Goal: Information Seeking & Learning: Learn about a topic

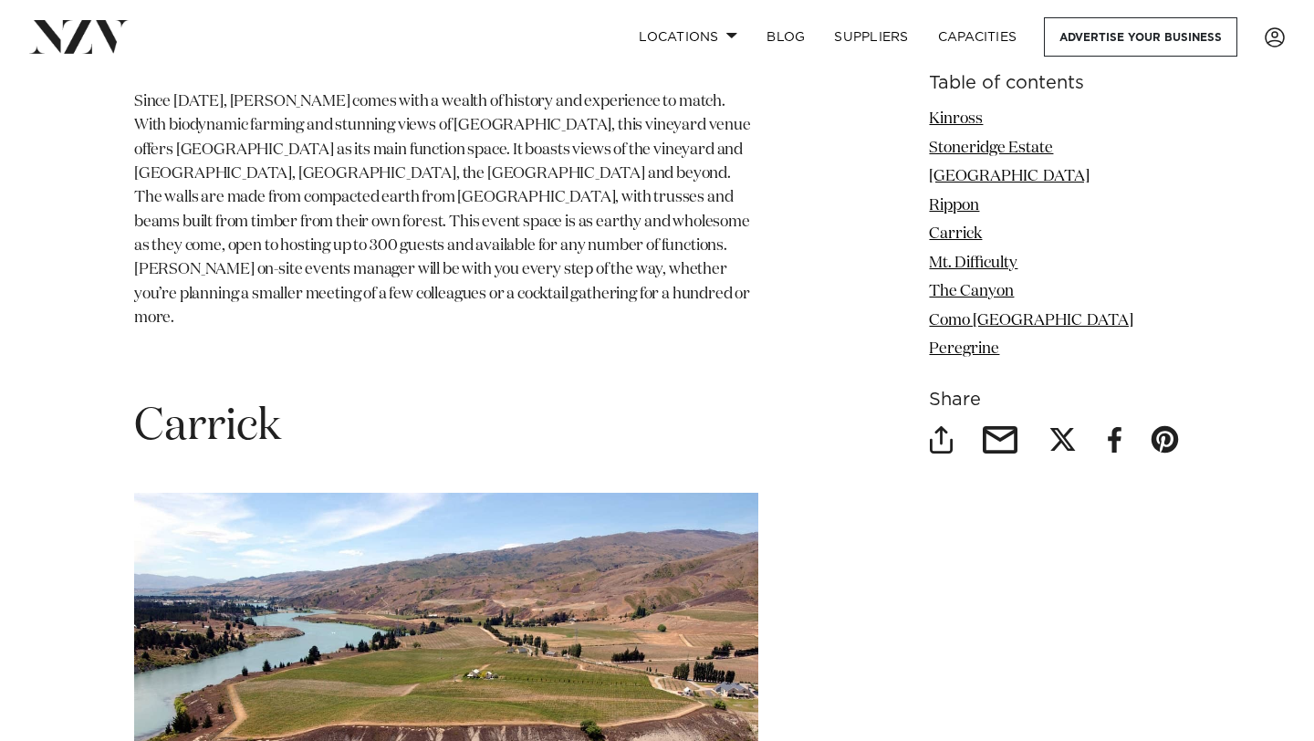
scroll to position [3947, 0]
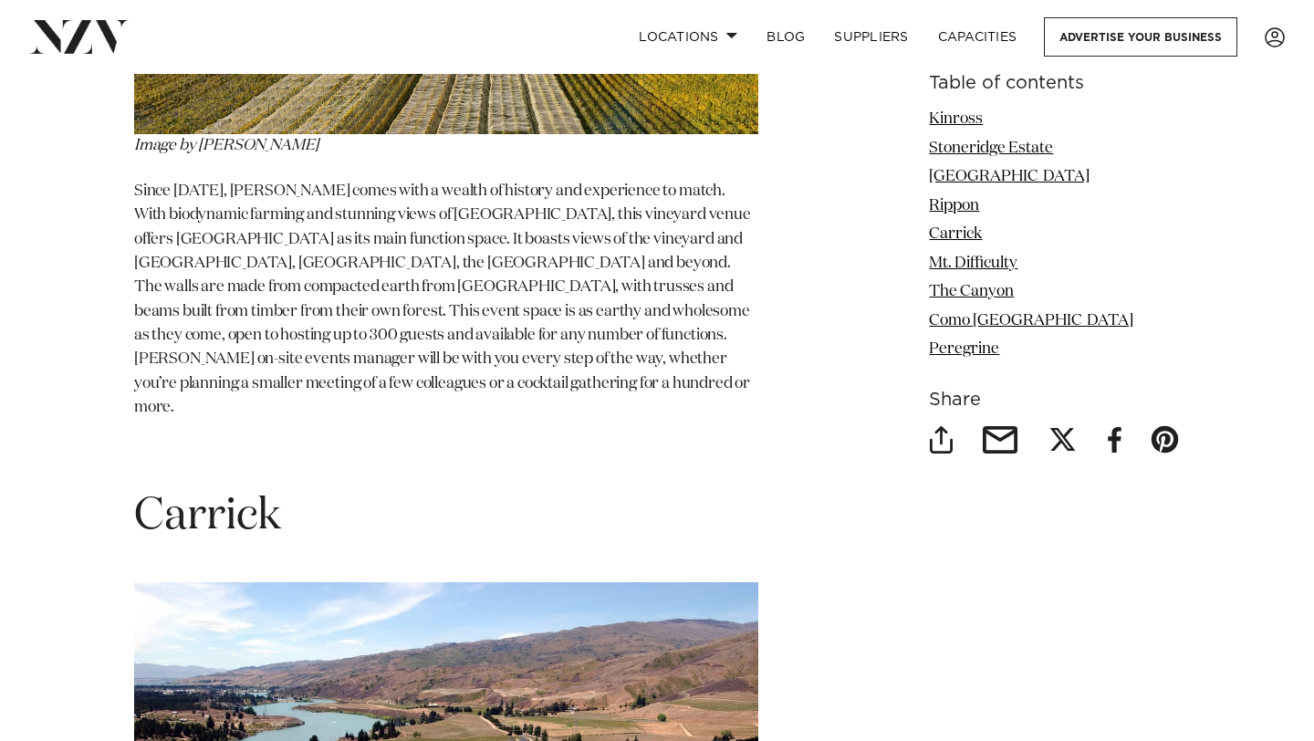
click at [236, 495] on span "Carrick" at bounding box center [207, 517] width 147 height 44
copy span "Carrick"
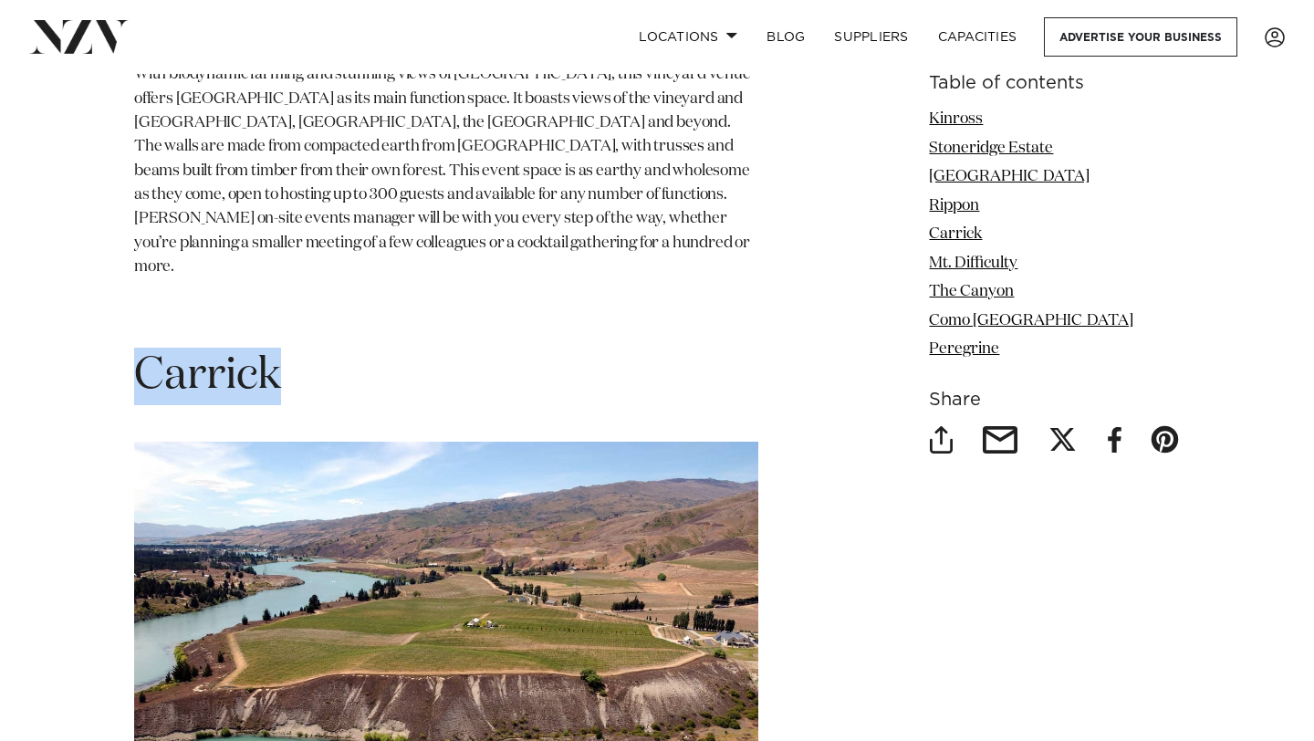
scroll to position [4561, 0]
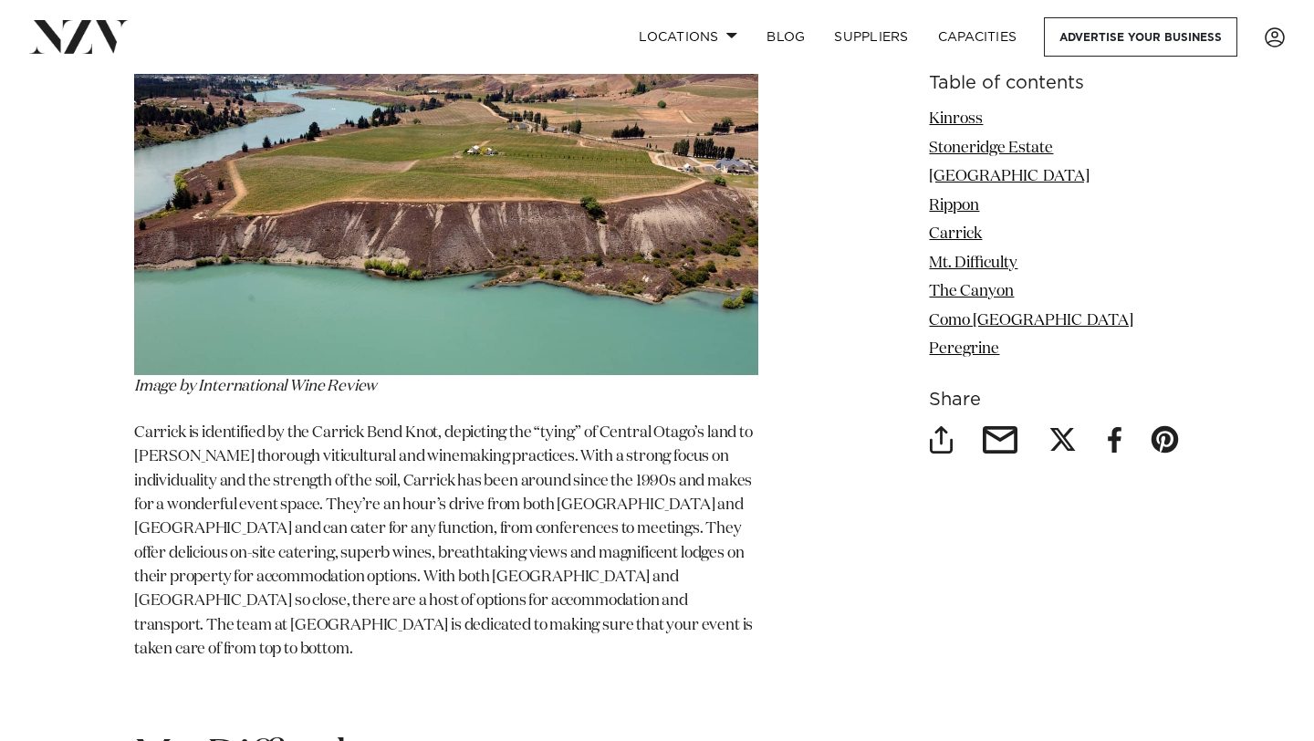
click at [600, 425] on span "Carrick is identified by the Carrick Bend Knot, depicting the “tying” of Centra…" at bounding box center [443, 541] width 619 height 232
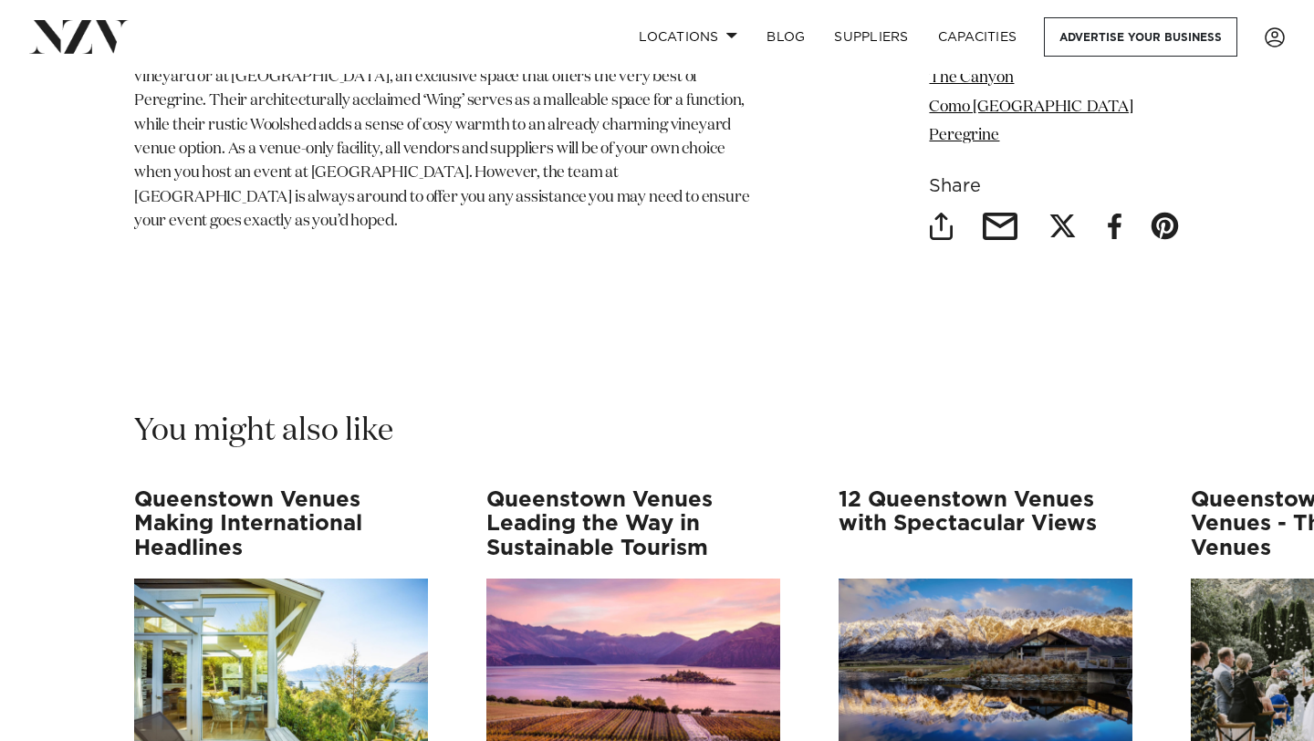
scroll to position [8450, 0]
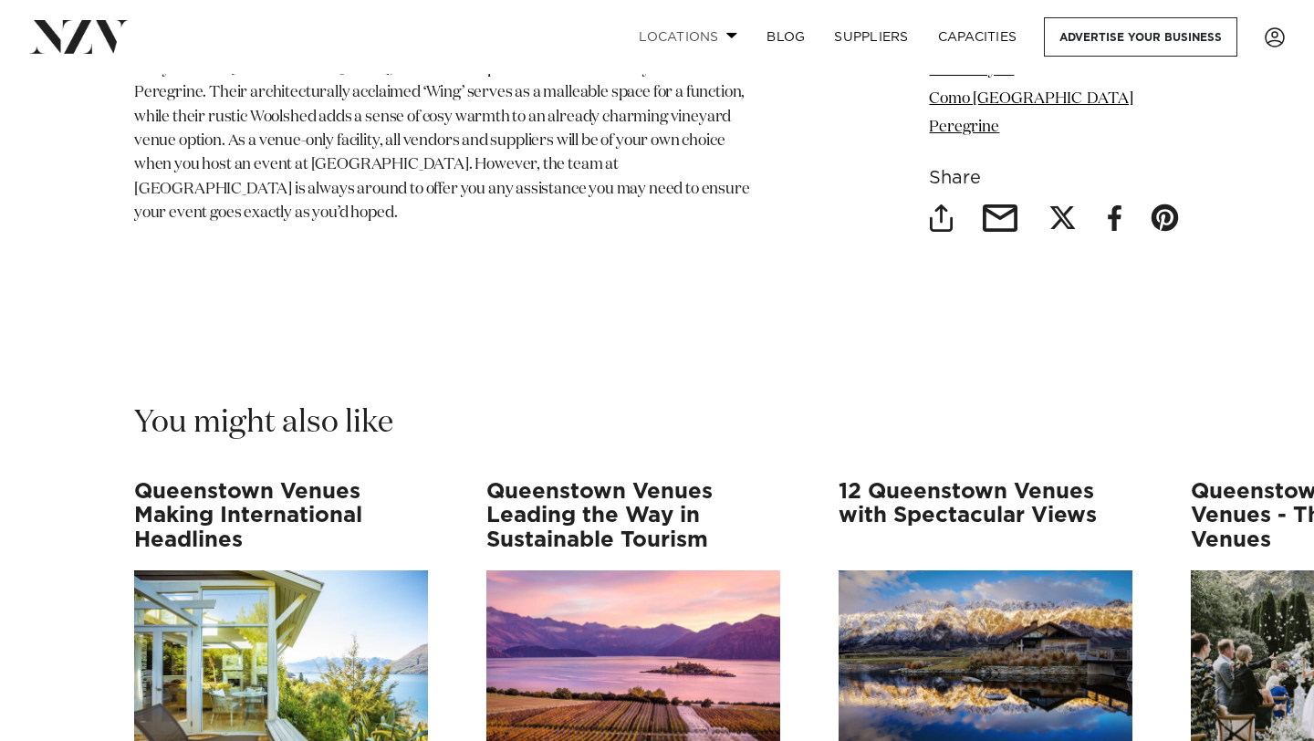
click at [740, 43] on link "Locations" at bounding box center [688, 36] width 128 height 39
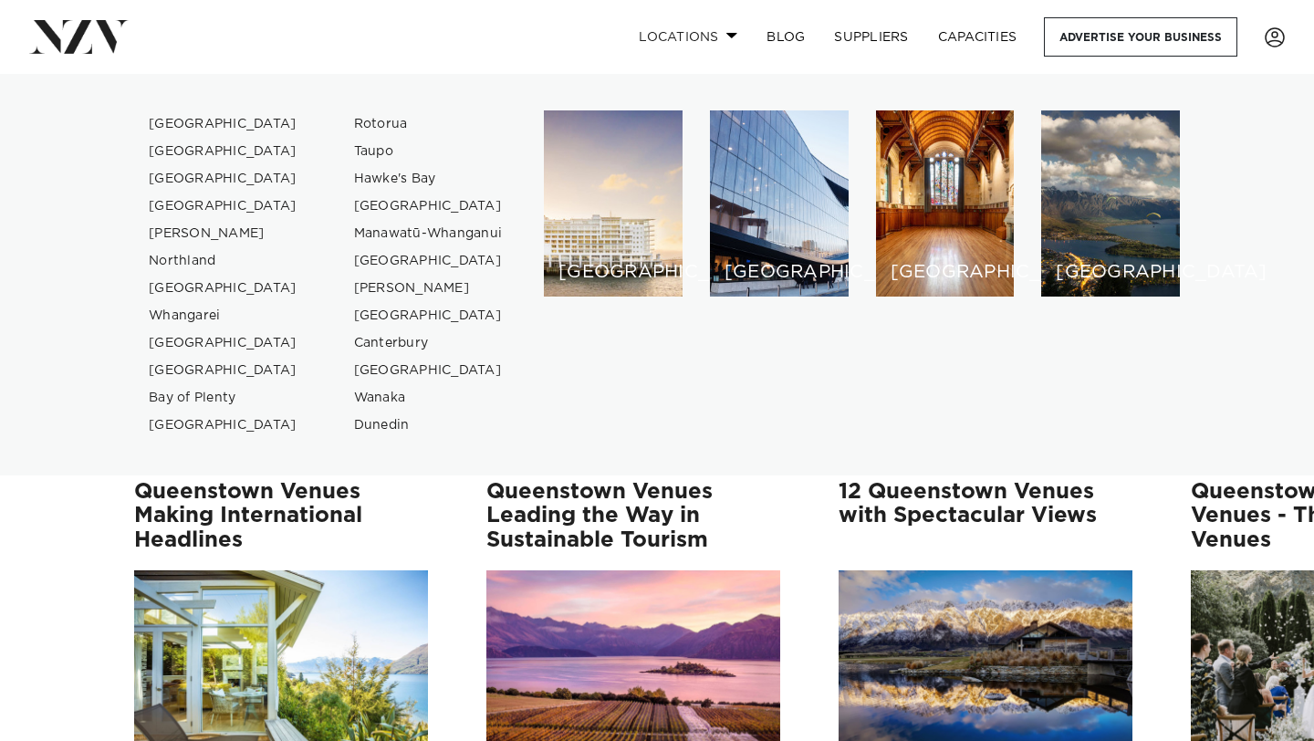
click at [706, 39] on link "Locations" at bounding box center [688, 36] width 128 height 39
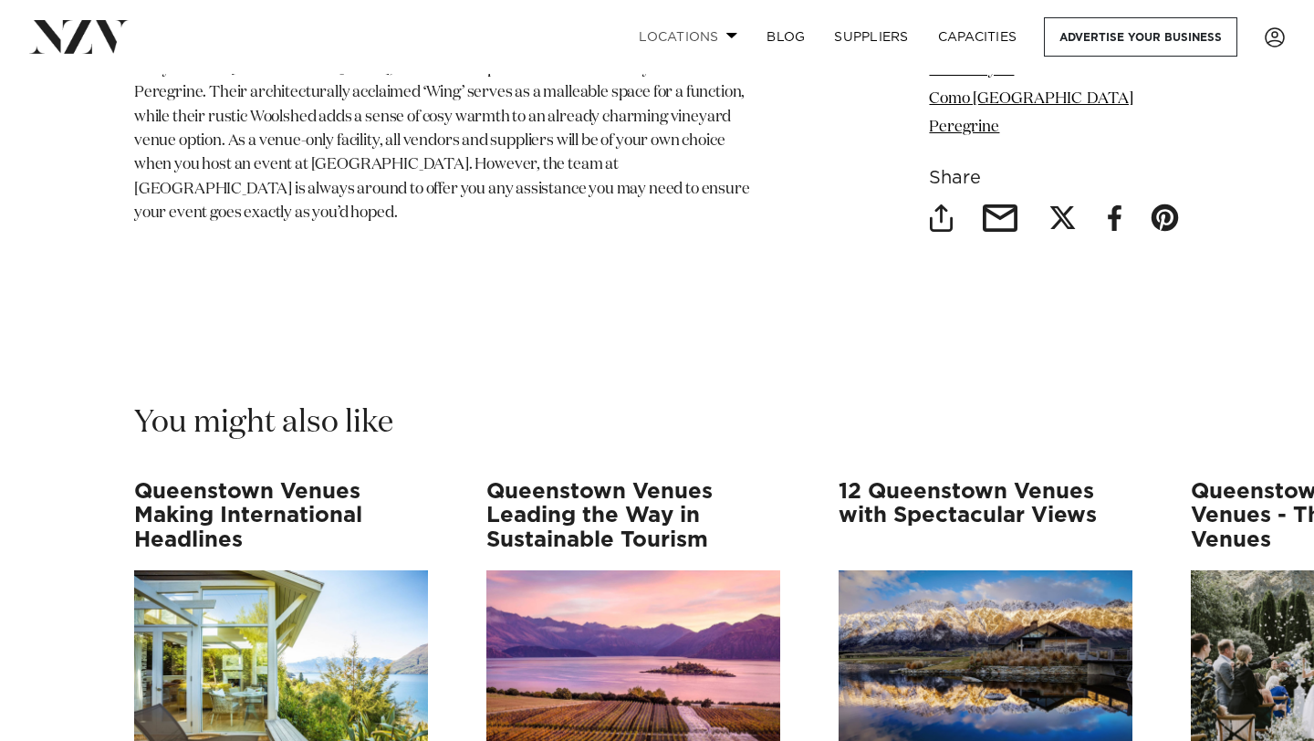
click at [706, 39] on link "Locations" at bounding box center [688, 36] width 128 height 39
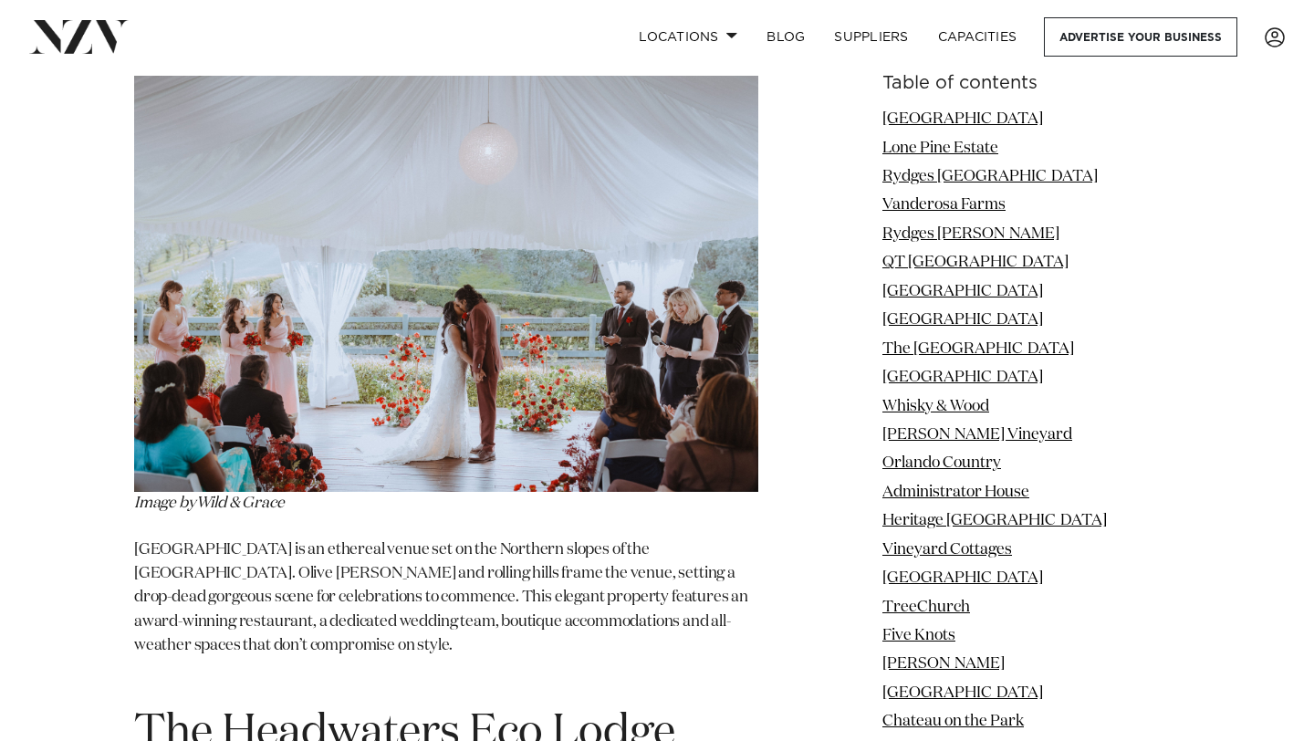
scroll to position [36966, 0]
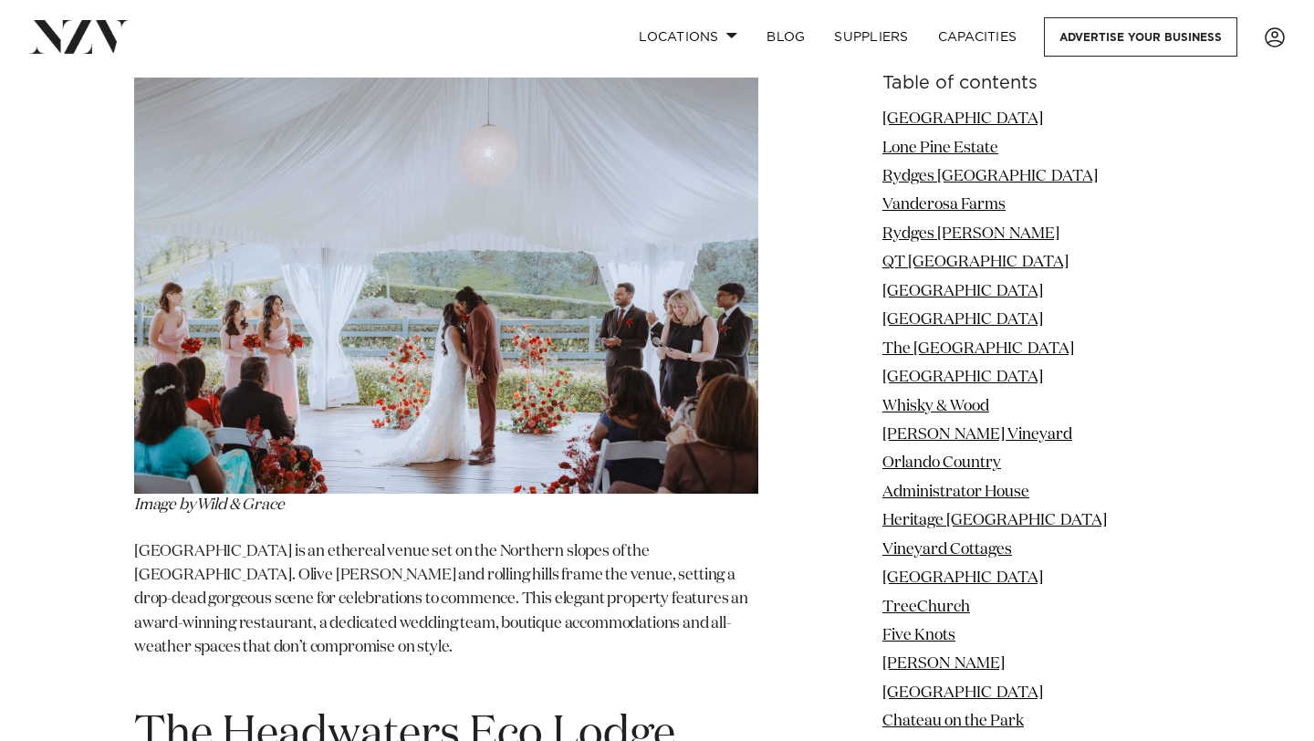
click at [417, 713] on span "The Headwaters Eco Lodge" at bounding box center [404, 735] width 541 height 44
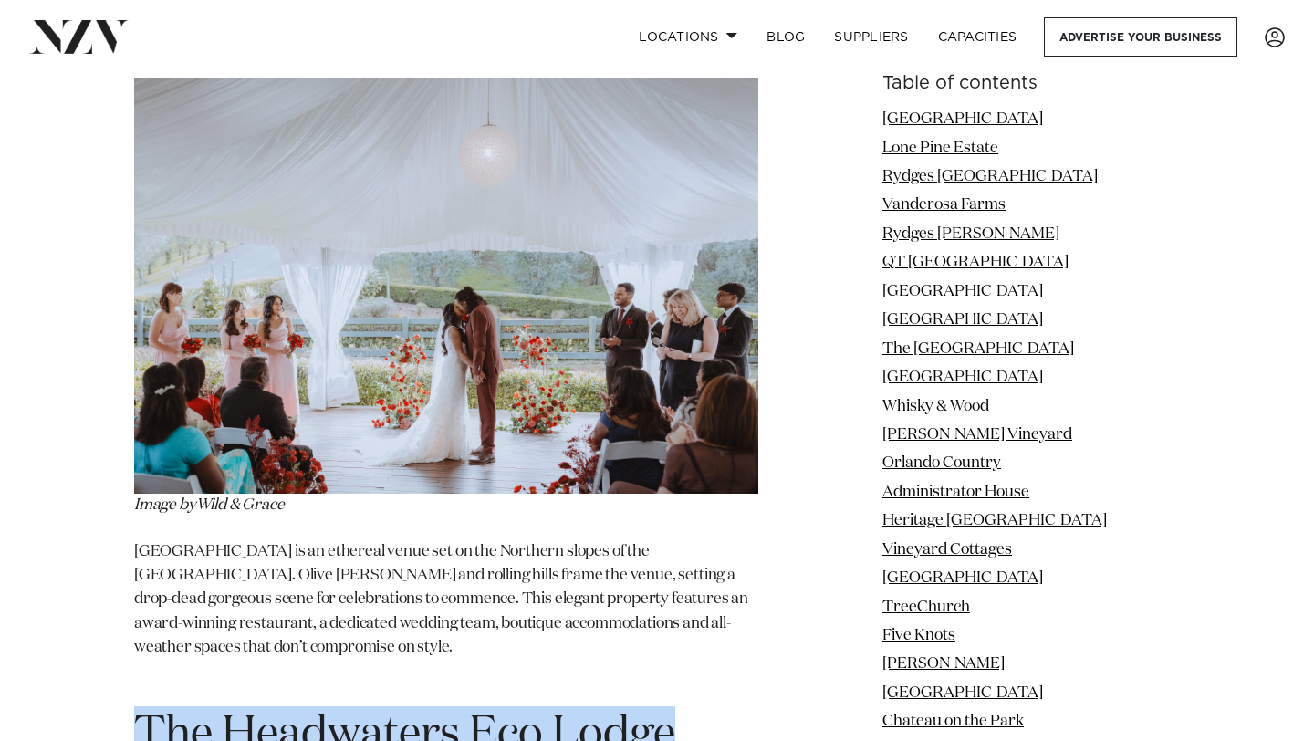
click at [417, 713] on span "The Headwaters Eco Lodge" at bounding box center [404, 735] width 541 height 44
copy section "The Headwaters Eco Lodge"
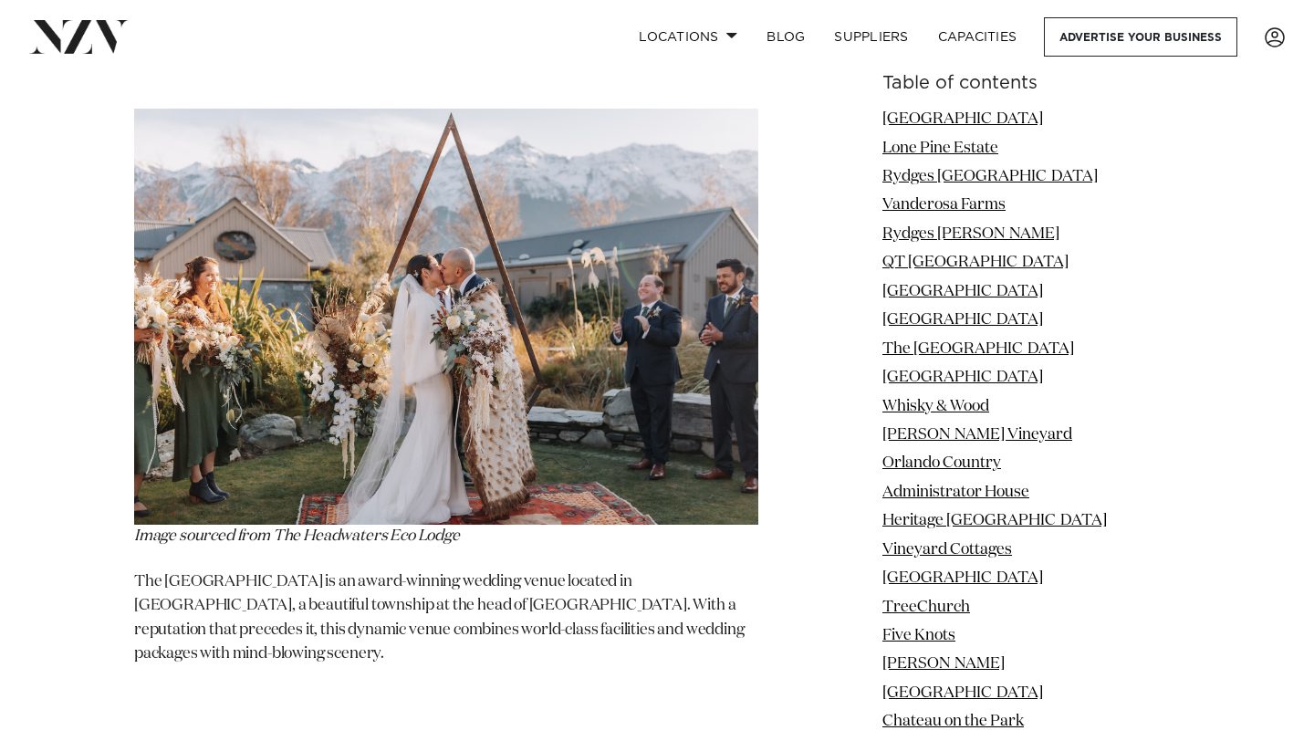
scroll to position [37649, 0]
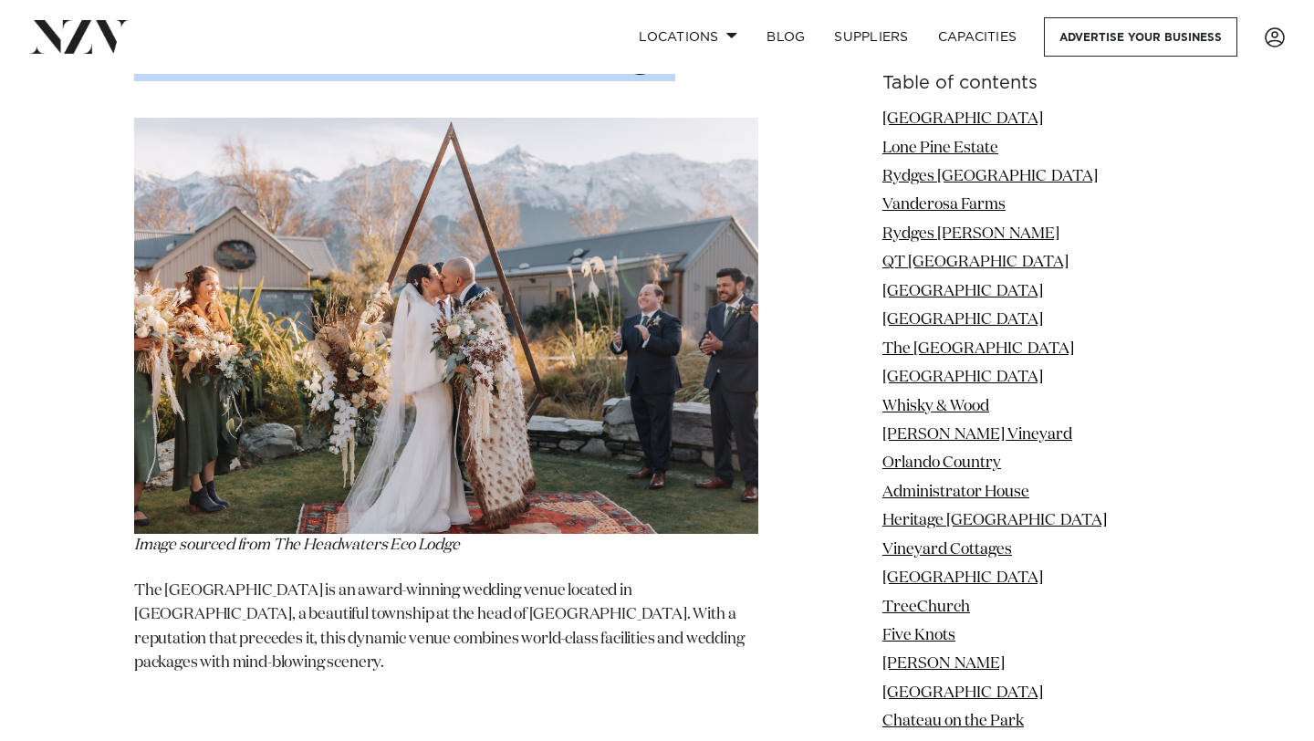
copy section "[GEOGRAPHIC_DATA]"
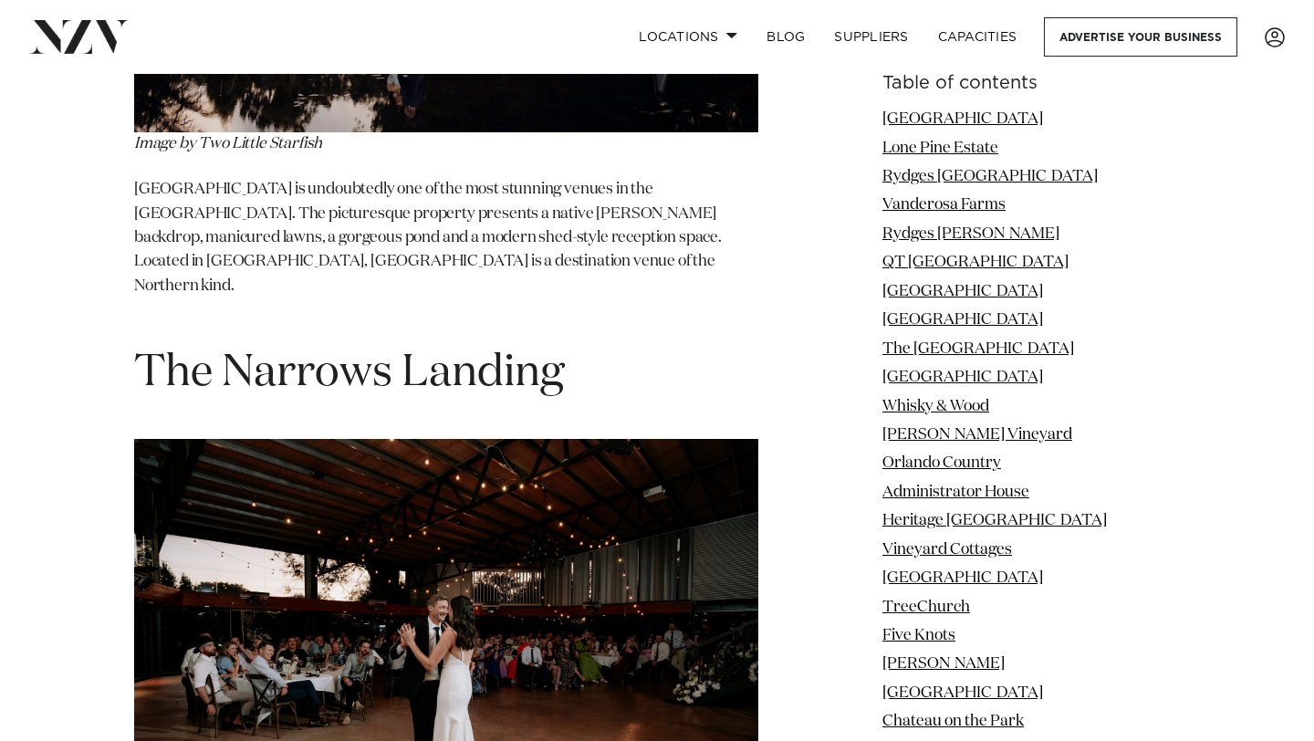
scroll to position [53228, 0]
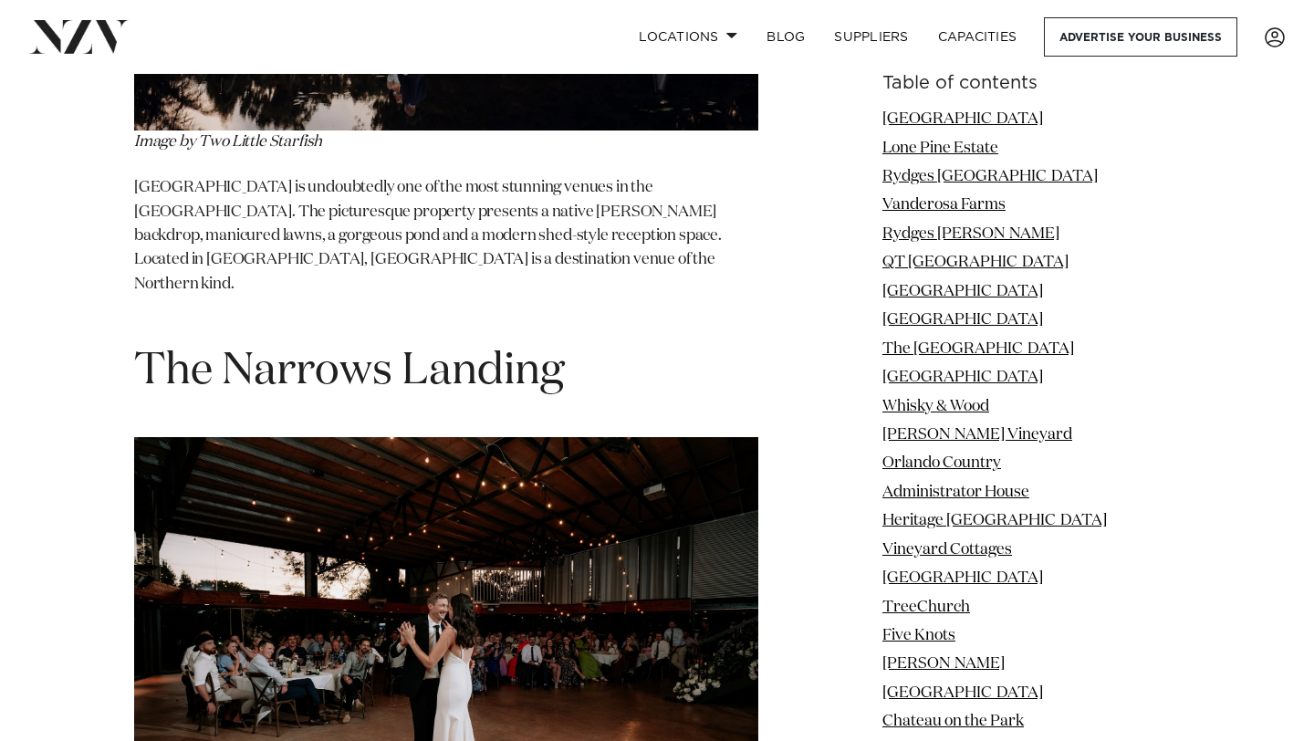
copy section "[GEOGRAPHIC_DATA]"
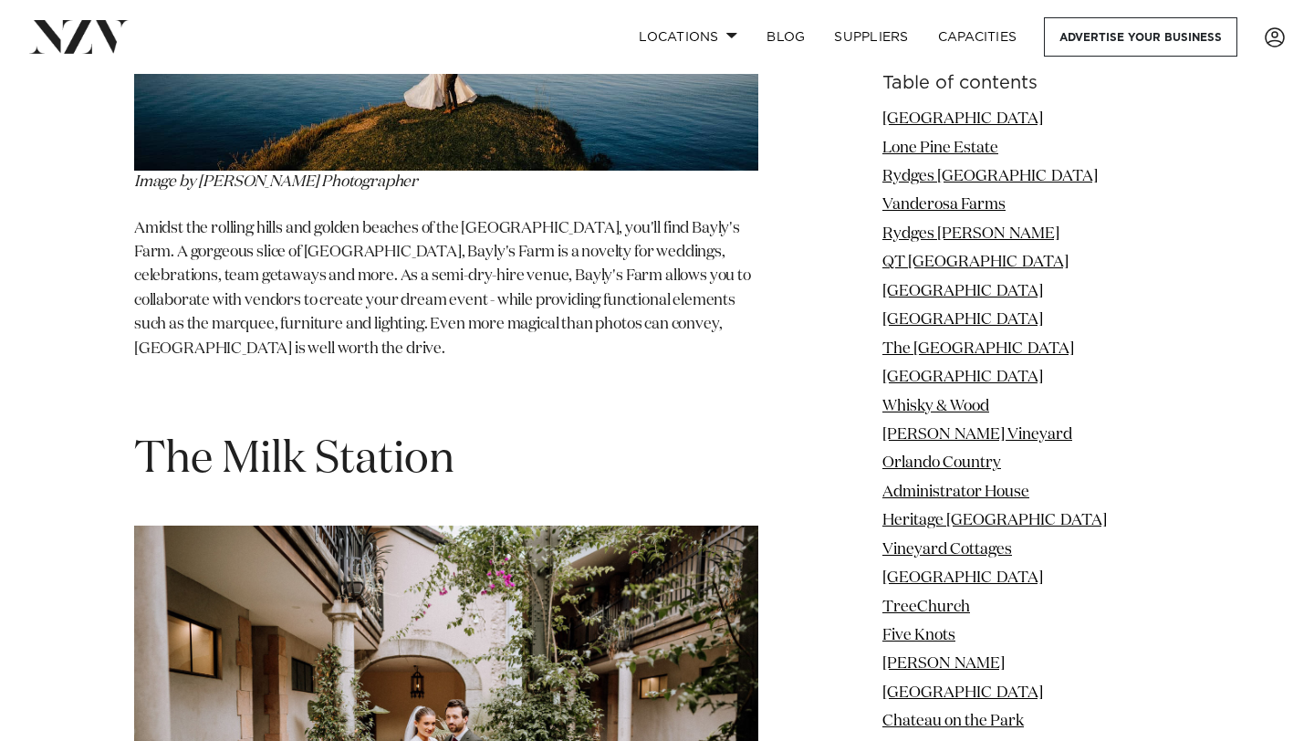
scroll to position [64226, 0]
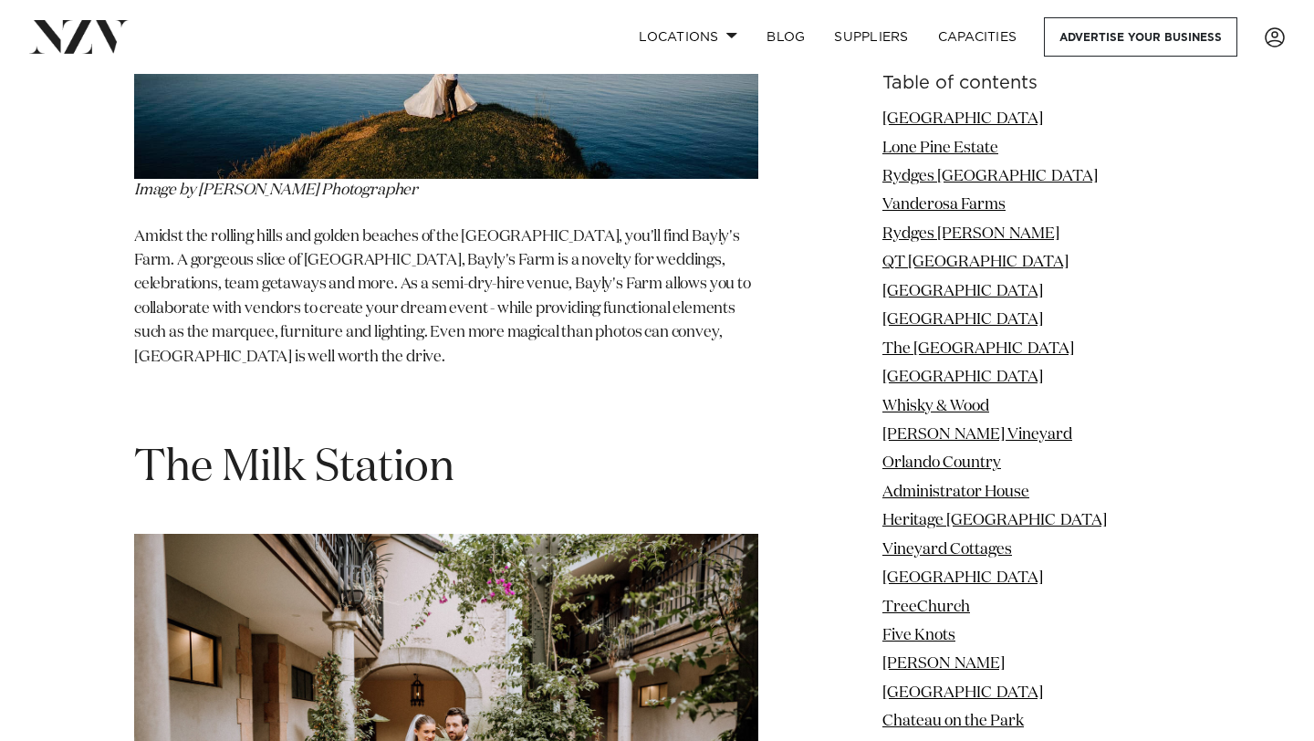
copy section "[GEOGRAPHIC_DATA]"
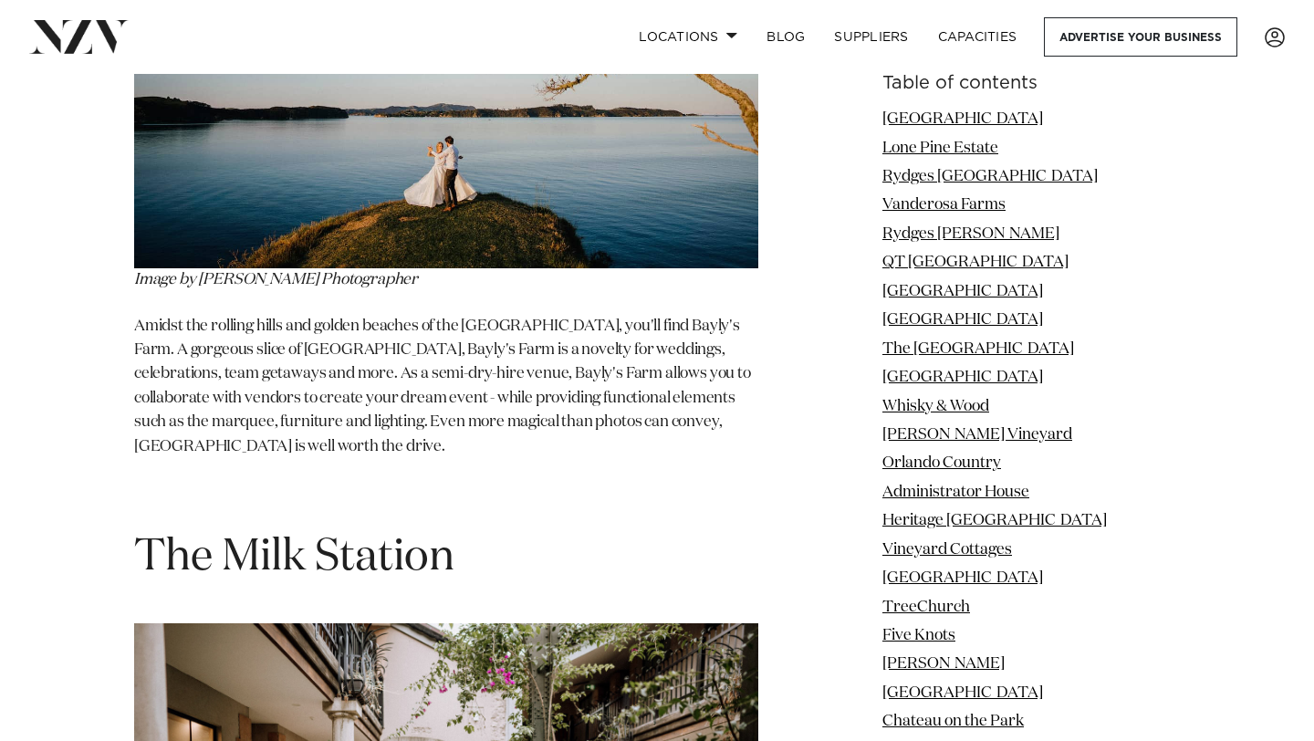
scroll to position [64139, 0]
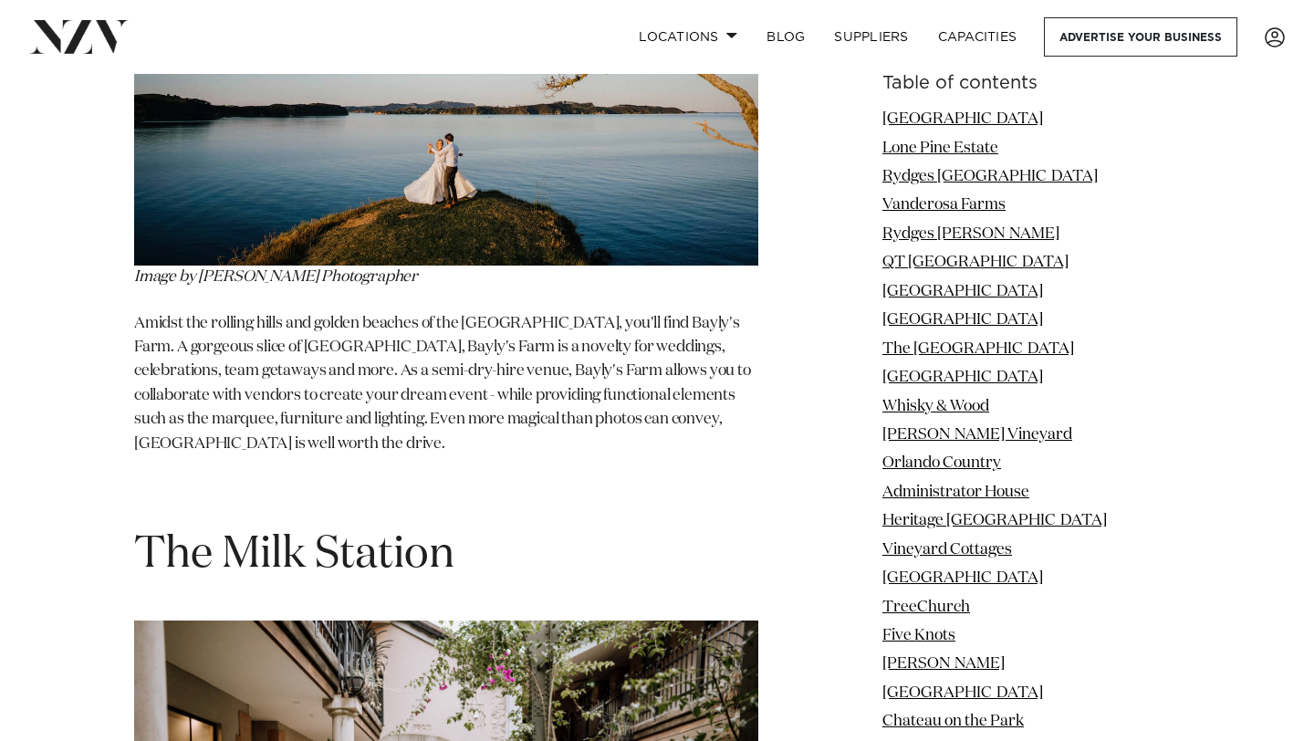
copy section "[GEOGRAPHIC_DATA]"
